Goal: Information Seeking & Learning: Find specific fact

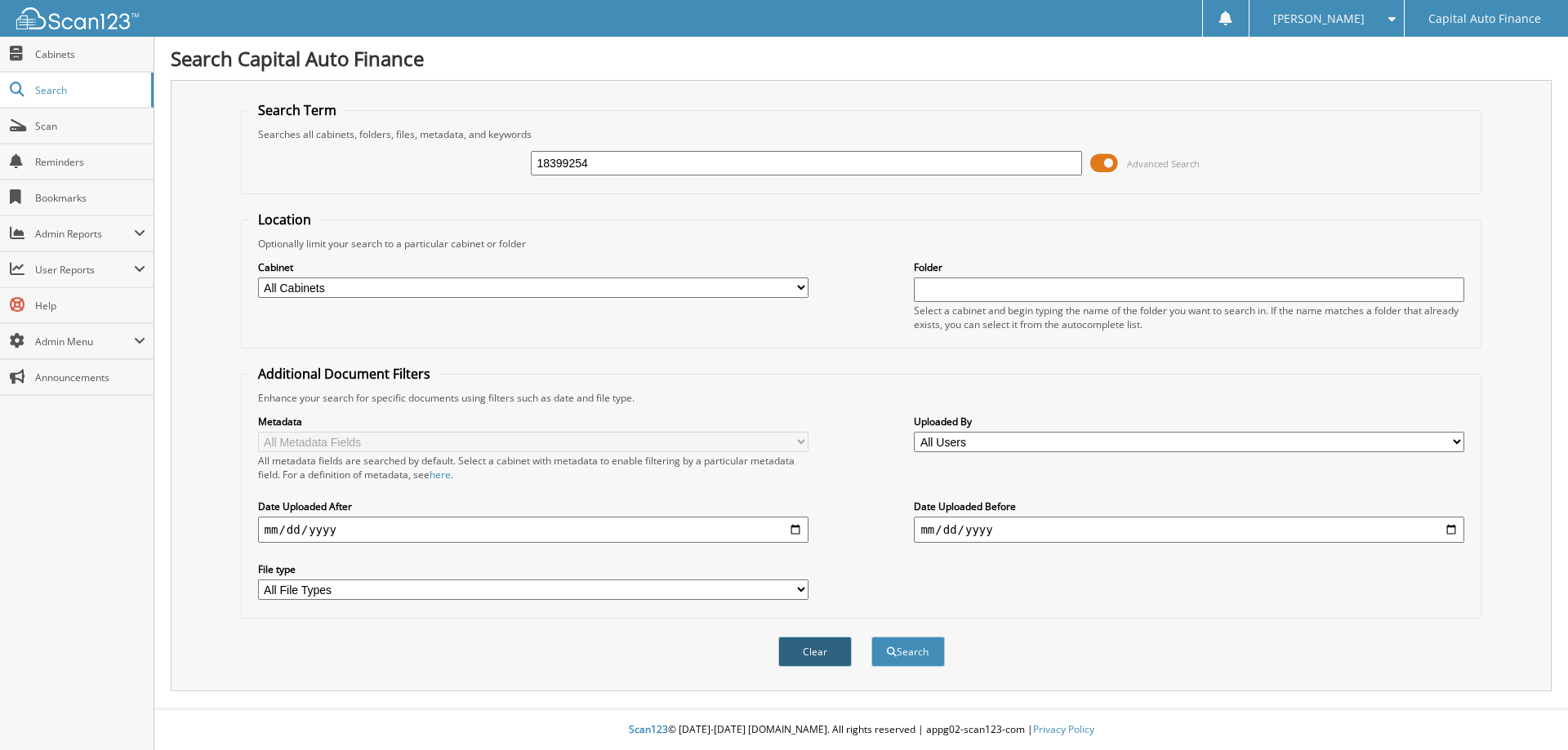
type input "18399254"
click at [834, 654] on button "Clear" at bounding box center [814, 652] width 73 height 31
paste input "18399254"
type input "18399254"
click at [911, 649] on button "Search" at bounding box center [908, 652] width 73 height 31
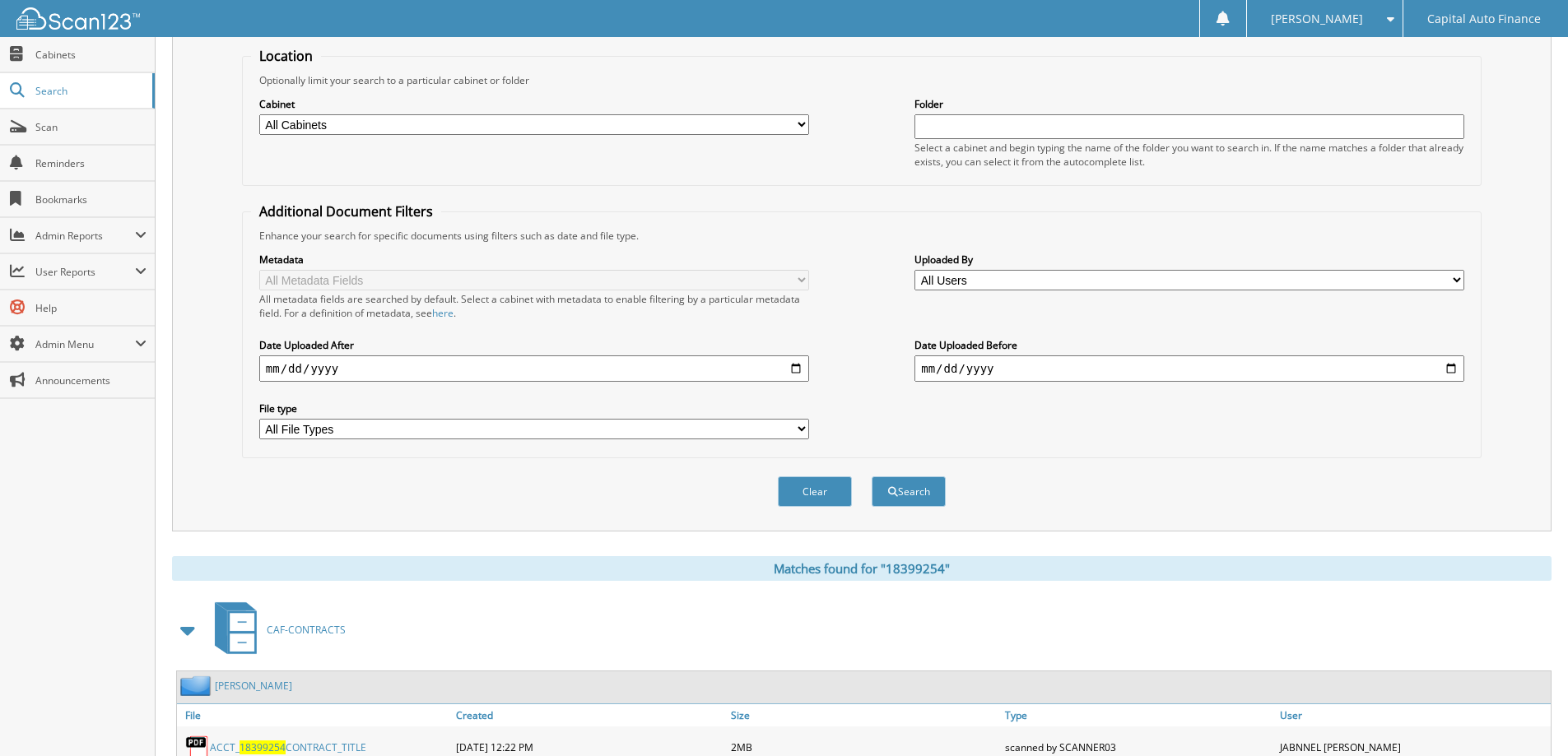
scroll to position [228, 0]
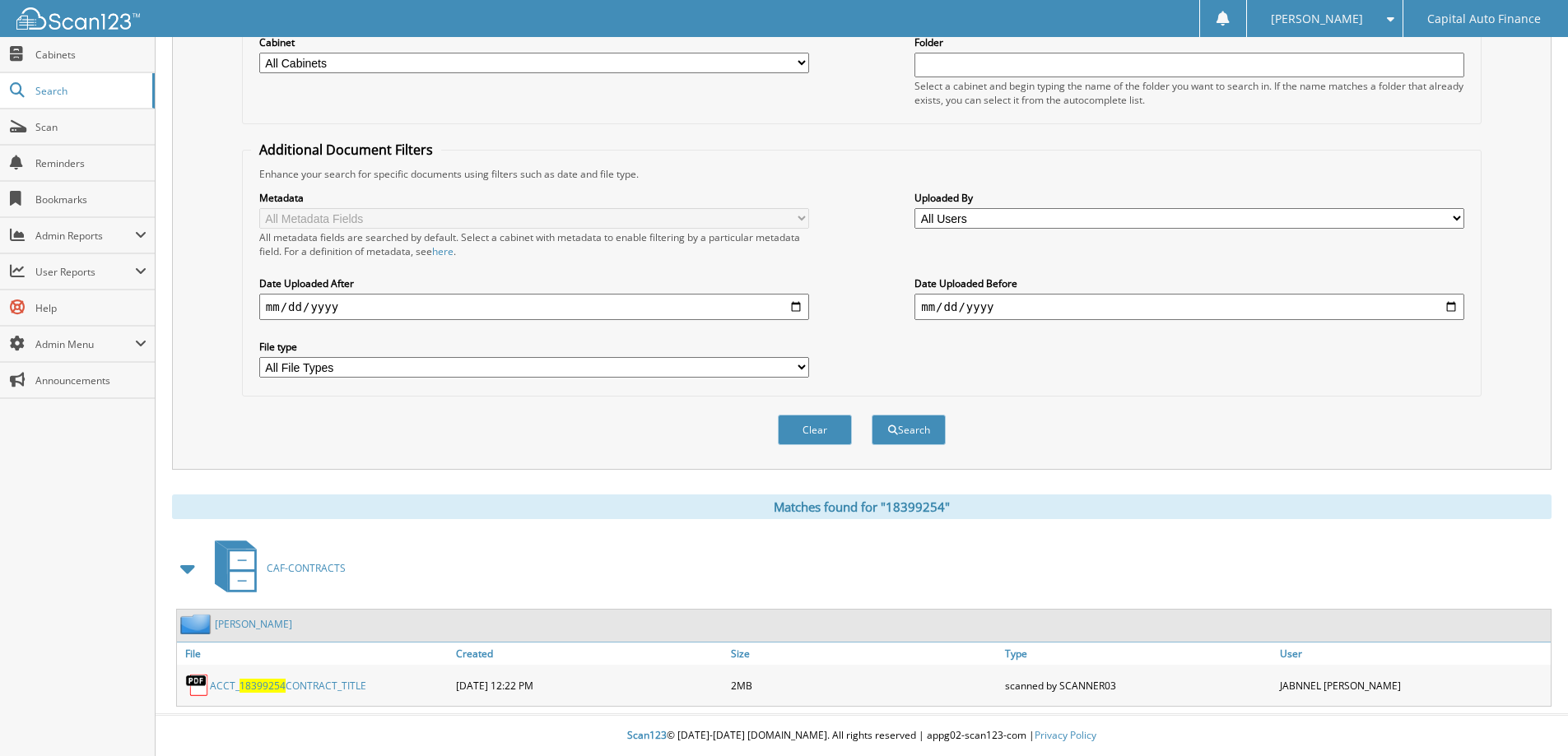
click at [316, 687] on link "ACCT_ 18399254 CONTRACT_TITLE" at bounding box center [288, 686] width 157 height 14
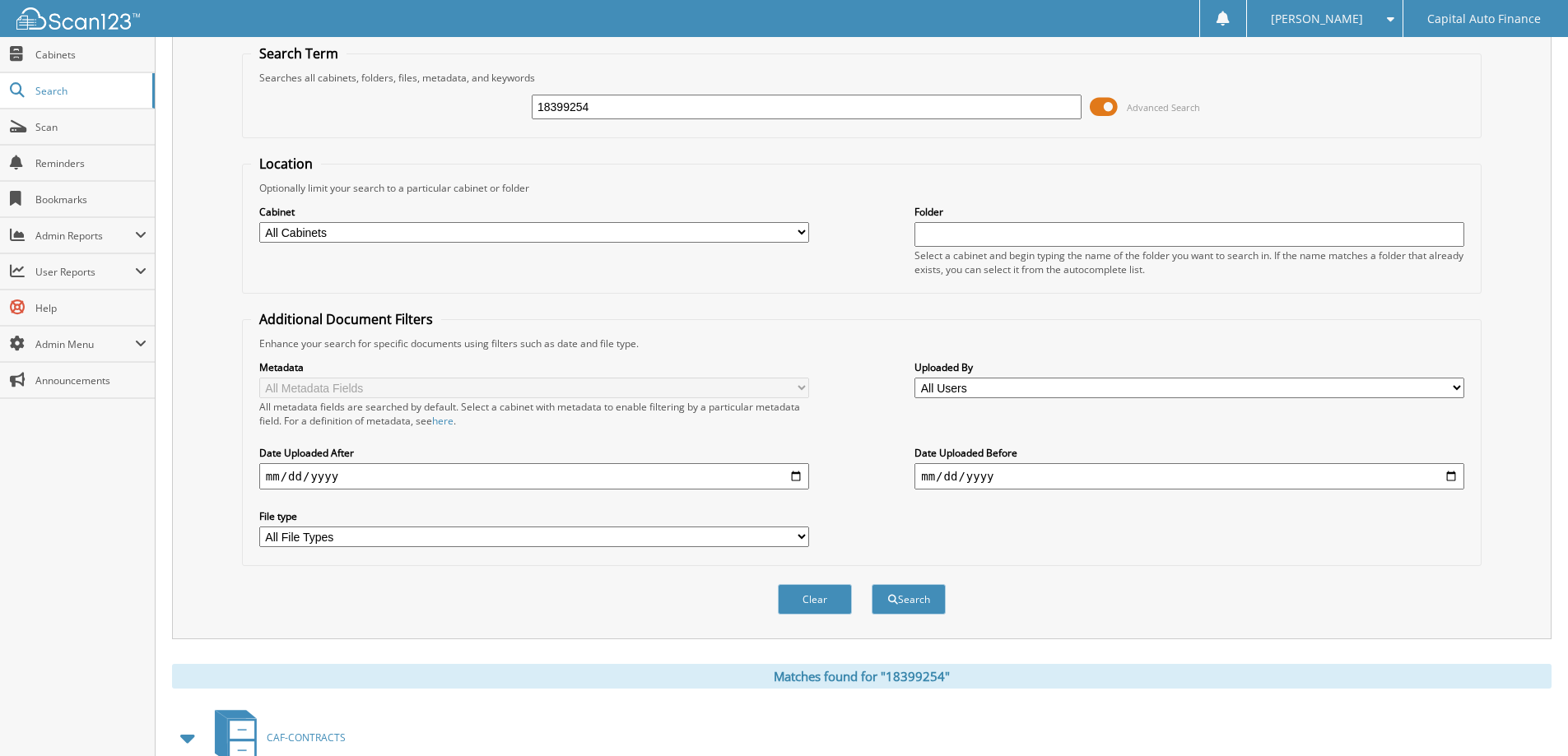
scroll to position [0, 0]
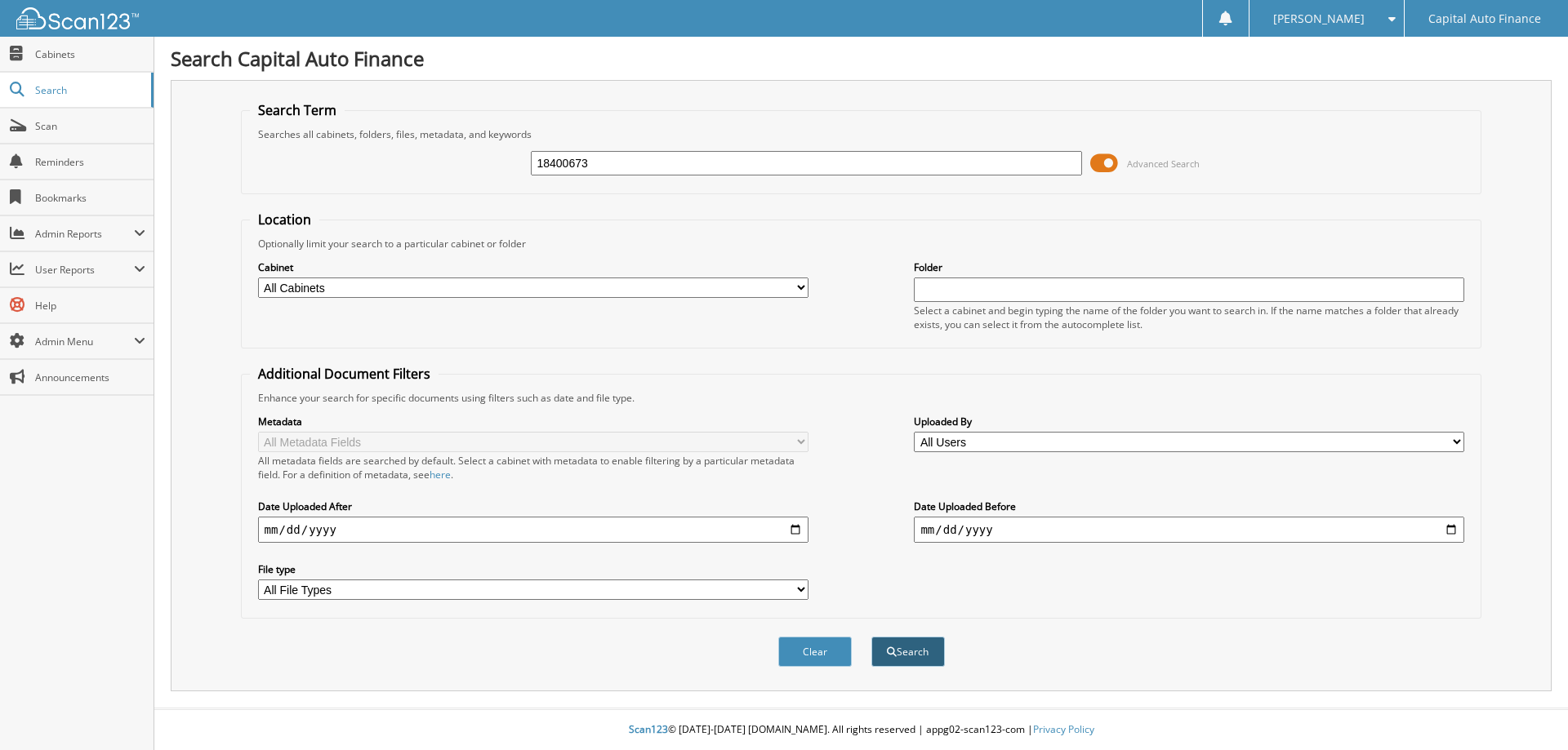
type input "18400673"
click at [924, 656] on button "Search" at bounding box center [908, 652] width 73 height 31
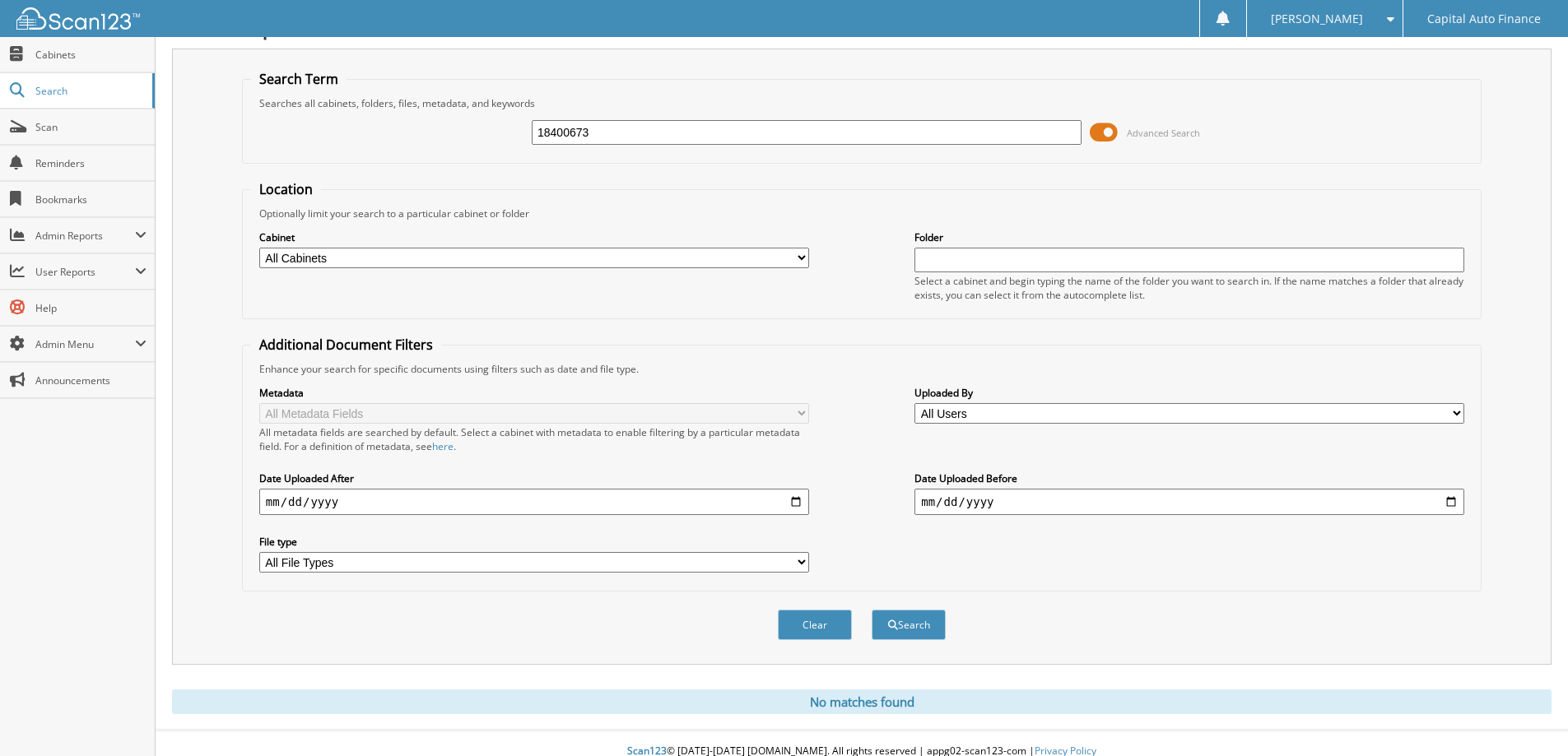
scroll to position [48, 0]
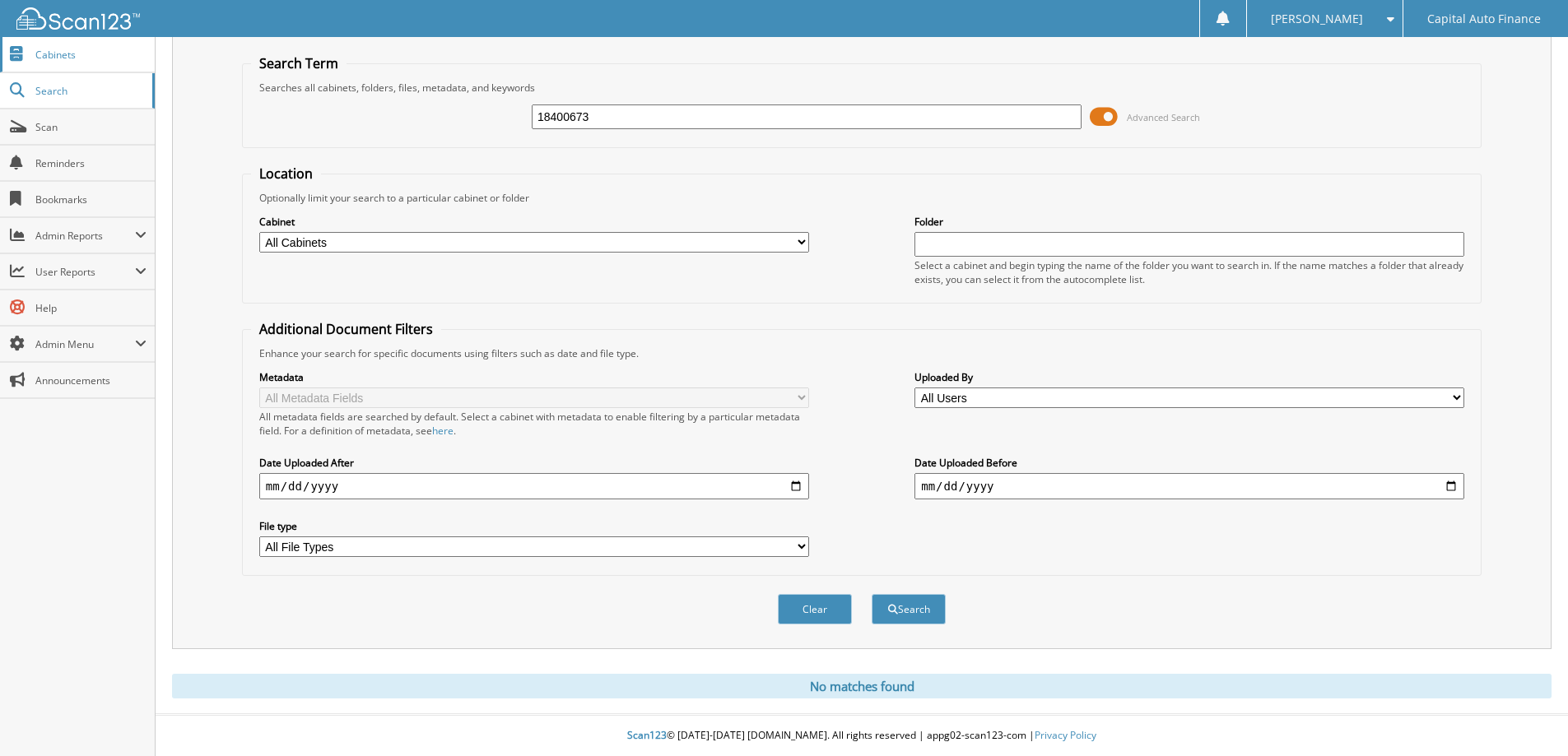
click at [90, 54] on span "Cabinets" at bounding box center [91, 55] width 112 height 14
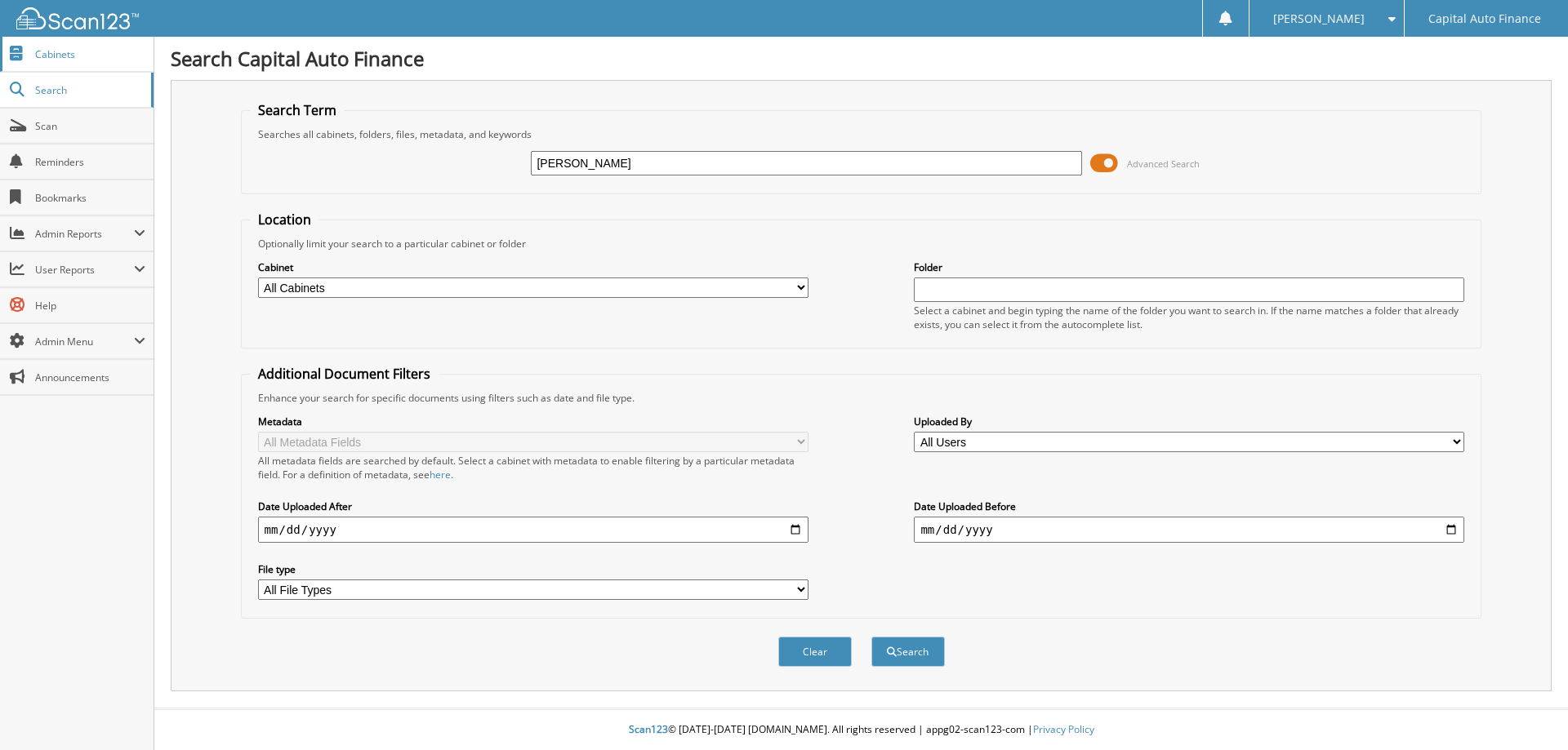
type input "GONZALEZ"
click at [76, 51] on span "Cabinets" at bounding box center [91, 54] width 111 height 14
type input "[PERSON_NAME]"
click at [922, 653] on button "Search" at bounding box center [908, 652] width 73 height 31
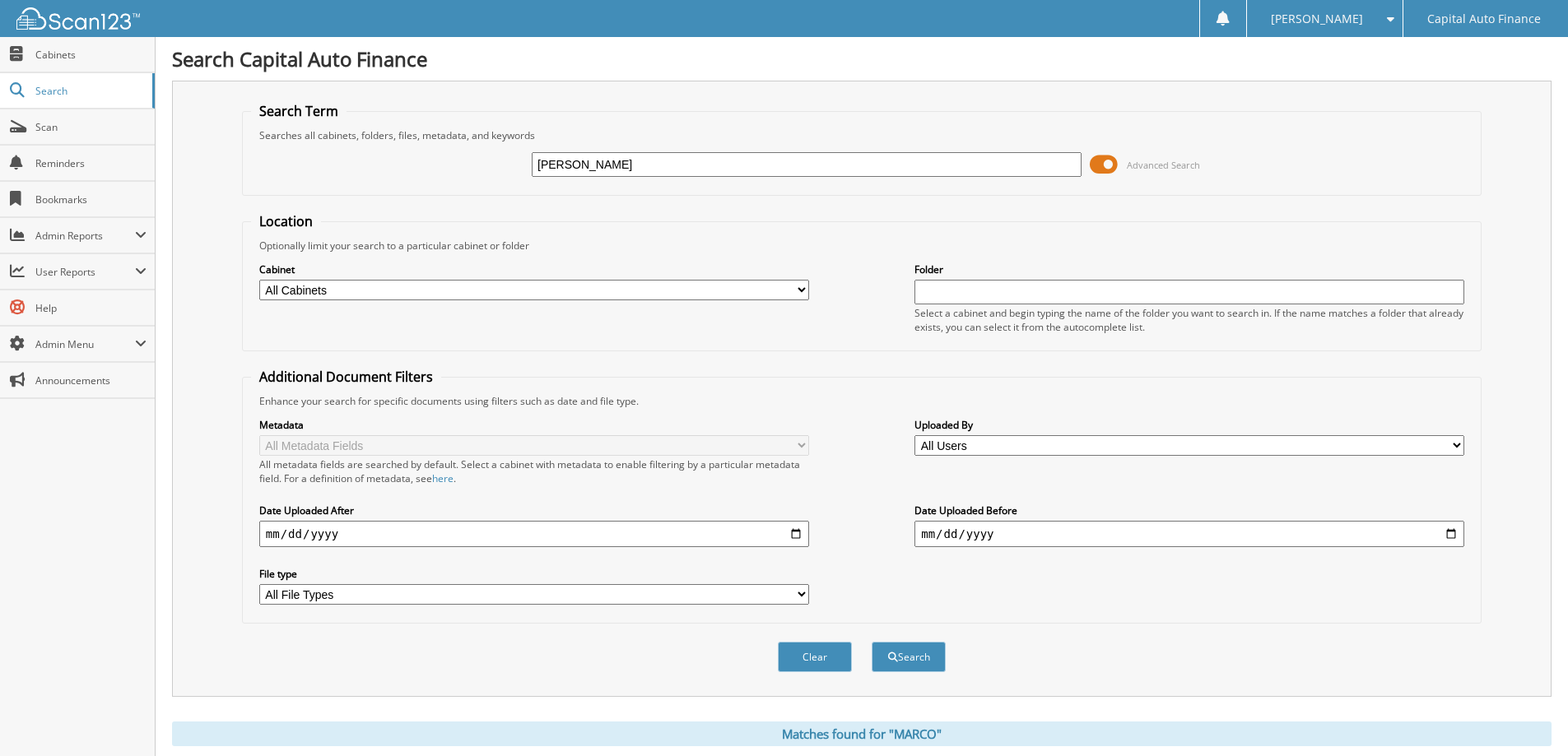
click at [887, 169] on input "MARCO" at bounding box center [807, 164] width 550 height 25
click at [888, 164] on input "MARCO" at bounding box center [807, 164] width 550 height 25
type input "GONZALES-MARQUEZ, MARCO"
click at [888, 653] on span "submit" at bounding box center [893, 657] width 10 height 10
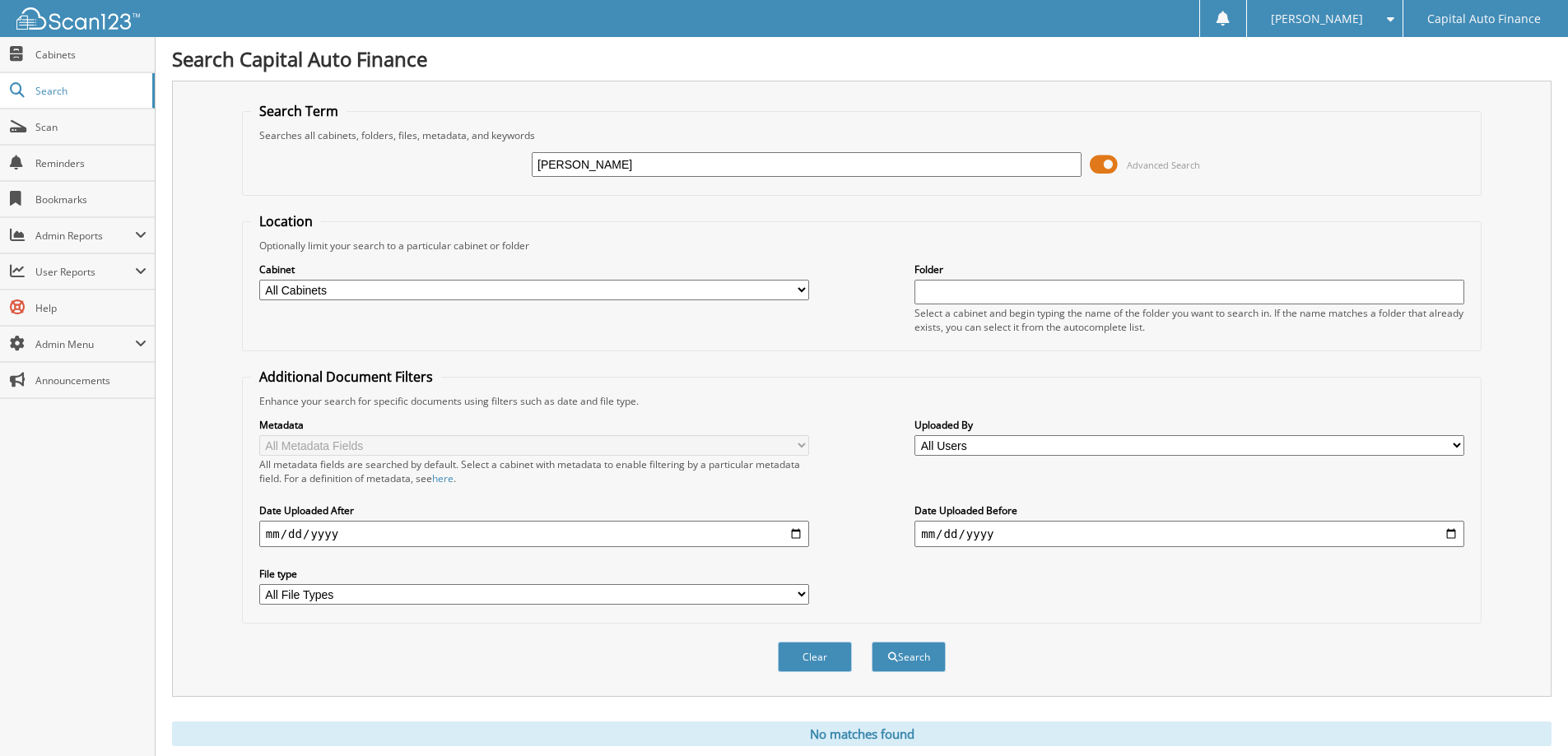
click at [924, 164] on input "[PERSON_NAME]" at bounding box center [807, 164] width 550 height 25
type input "[PERSON_NAME]"
click at [915, 650] on button "Search" at bounding box center [908, 657] width 74 height 31
click at [713, 156] on input "GONZALES, MARCO" at bounding box center [807, 164] width 550 height 25
type input "G"
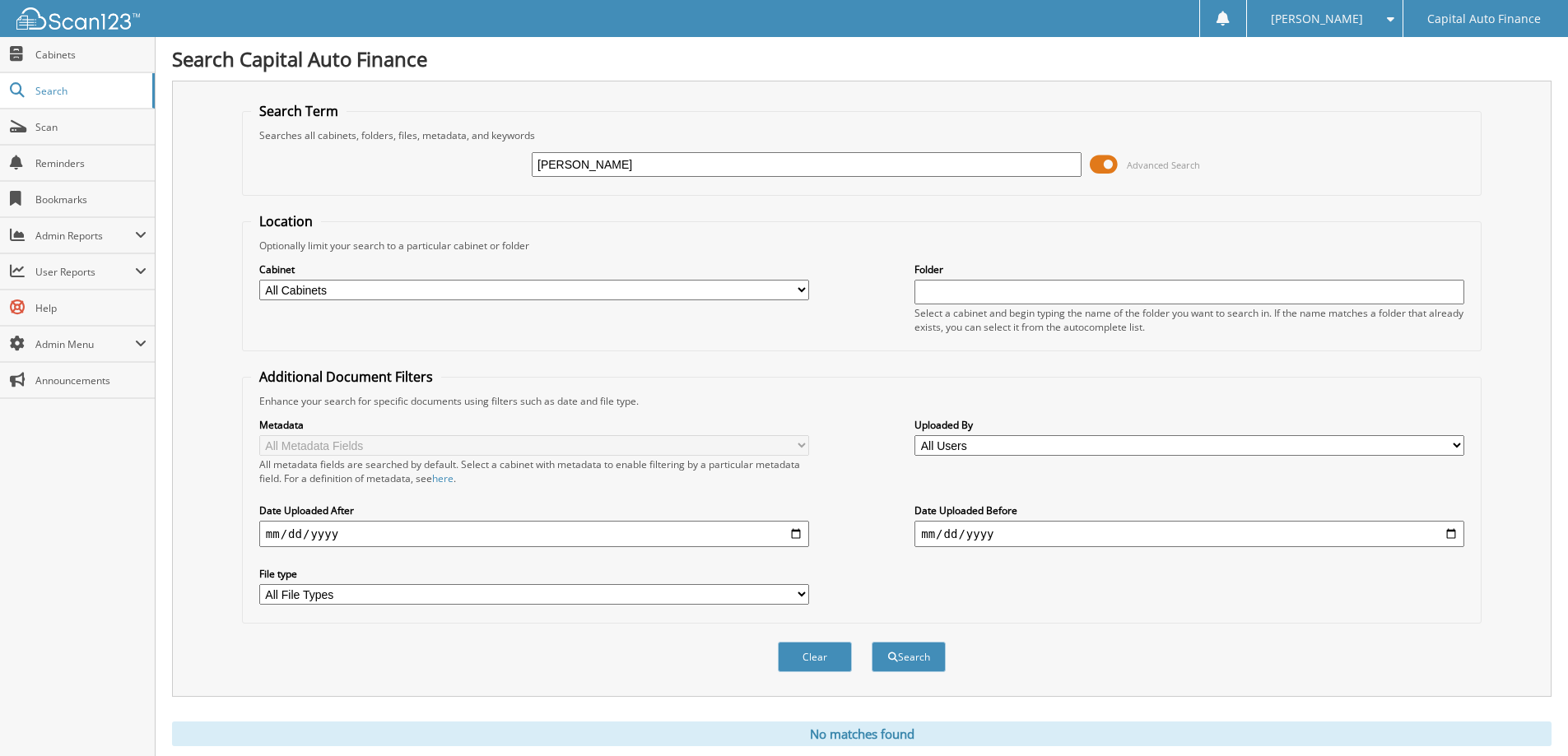
type input "MARQUEZ, MARCO"
click at [872, 642] on button "Search" at bounding box center [908, 657] width 74 height 31
click at [930, 652] on button "Search" at bounding box center [908, 657] width 74 height 31
click at [841, 656] on button "Clear" at bounding box center [815, 657] width 74 height 31
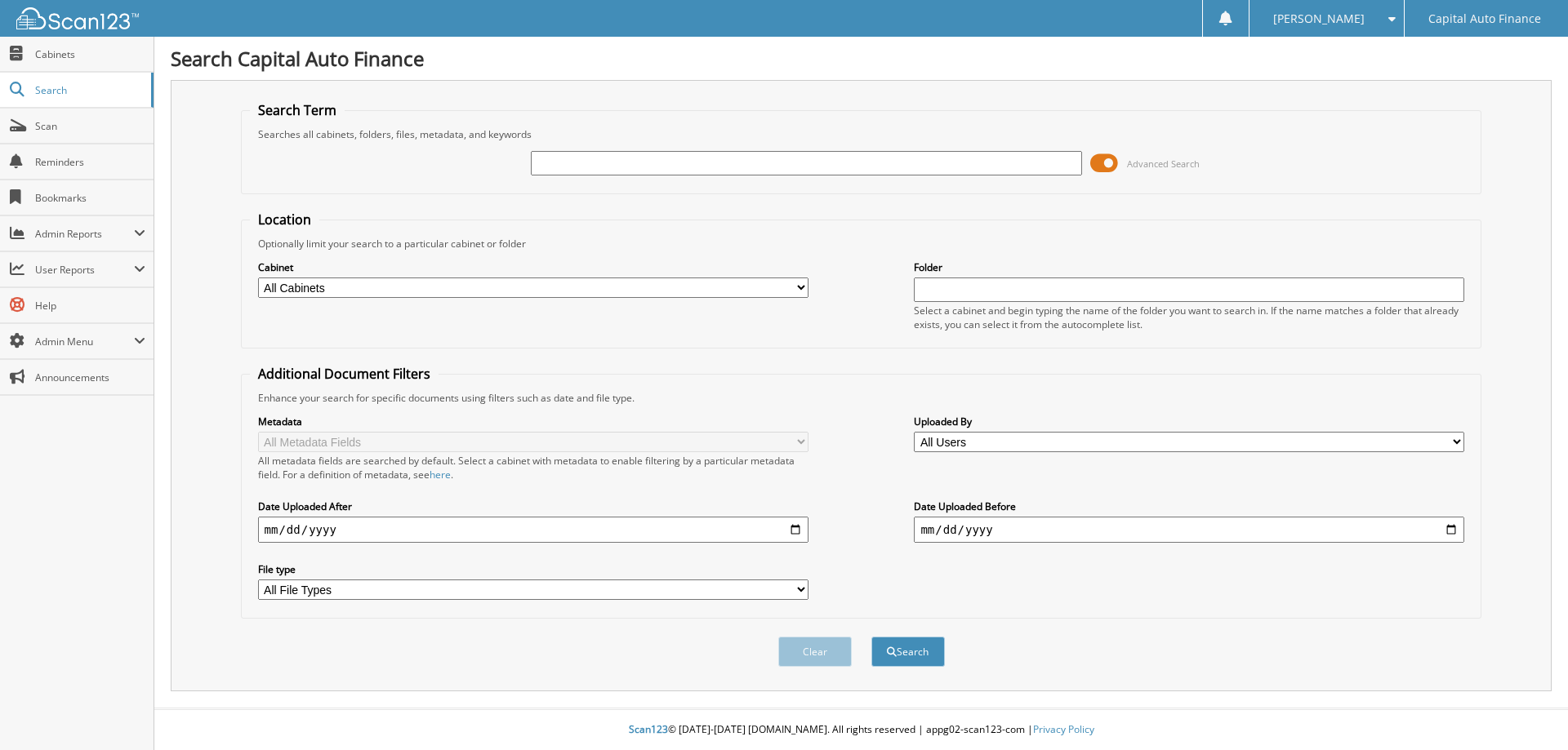
click at [826, 165] on input "text" at bounding box center [805, 163] width 551 height 25
type input "MARCO, GONZALES"
click at [924, 656] on button "Search" at bounding box center [908, 652] width 73 height 31
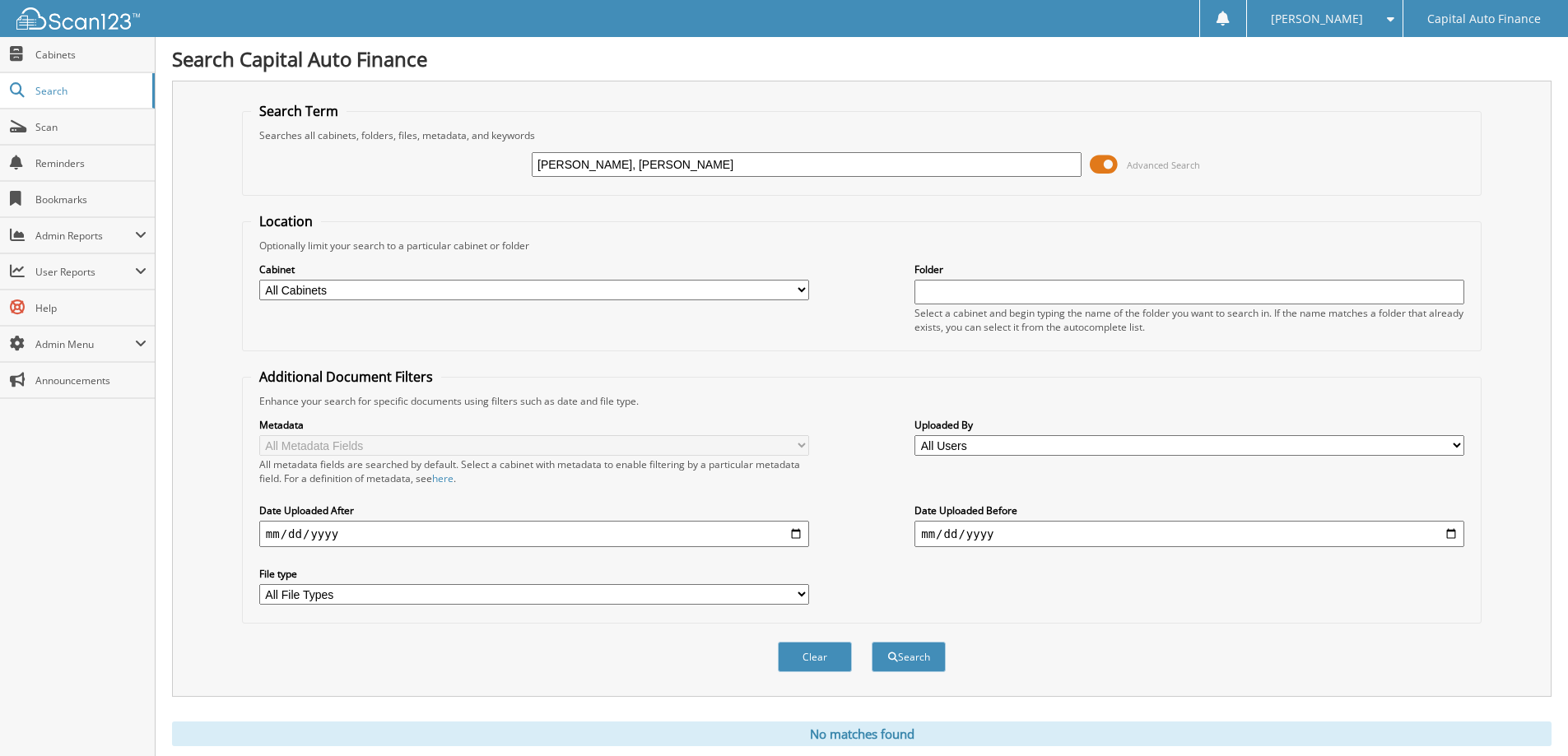
click at [820, 169] on input "MARCO, GONZALES" at bounding box center [807, 164] width 550 height 25
type input "[PERSON_NAME]"
click at [937, 664] on button "Search" at bounding box center [908, 657] width 74 height 31
click at [757, 177] on div "MARCO GONZALES" at bounding box center [807, 164] width 550 height 28
click at [757, 164] on input "MARCO GONZALES" at bounding box center [807, 164] width 550 height 25
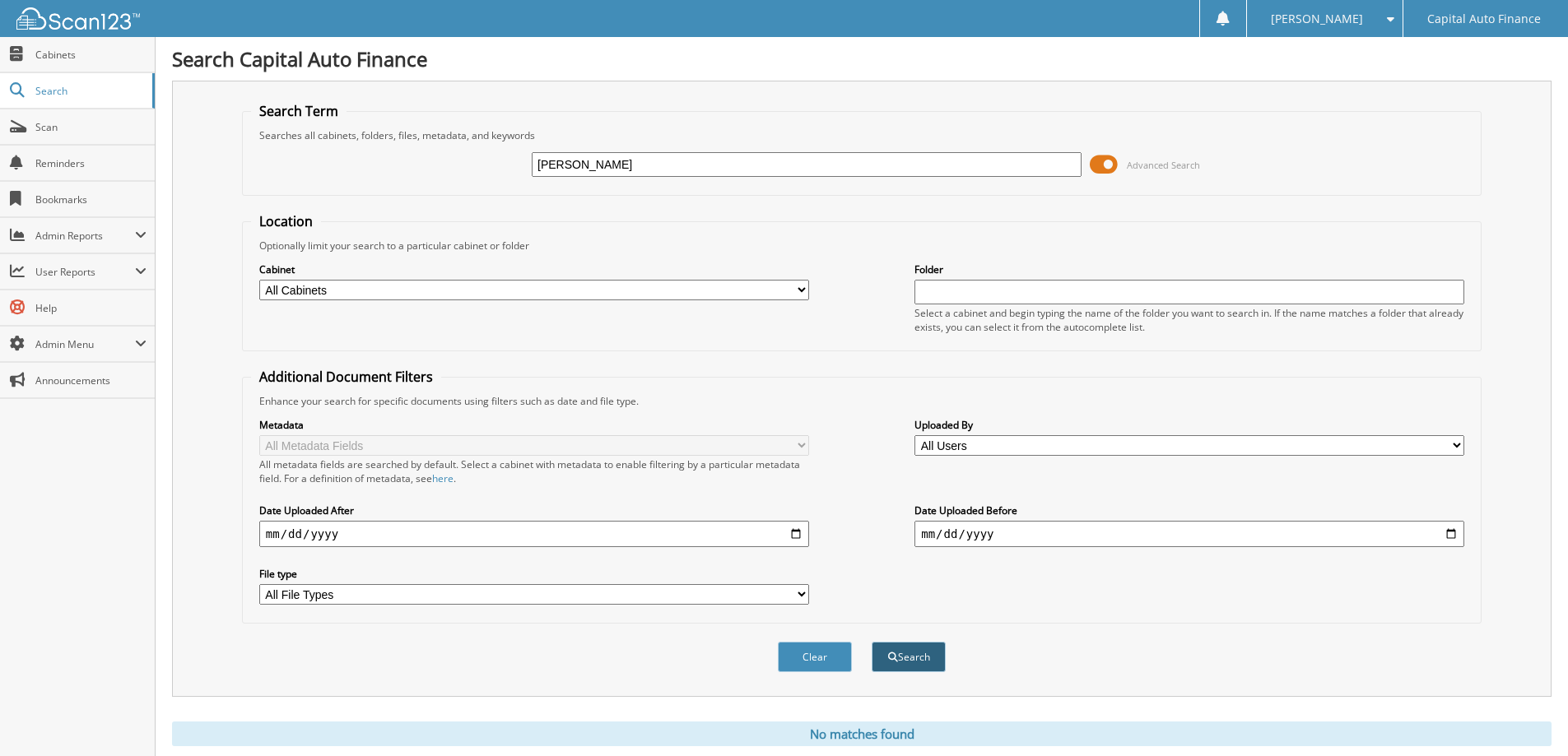
type input "[PERSON_NAME]"
click at [912, 646] on button "Search" at bounding box center [908, 657] width 74 height 31
click at [83, 52] on span "Cabinets" at bounding box center [91, 55] width 112 height 14
